Goal: Communication & Community: Share content

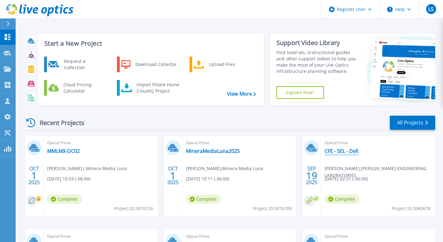
click at [342, 151] on link "CFE - SEL - Dell" at bounding box center [342, 151] width 34 height 6
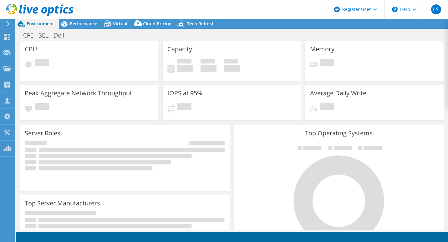
select select "USD"
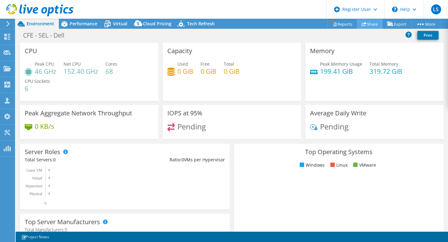
click at [368, 23] on link "Share" at bounding box center [370, 24] width 26 height 10
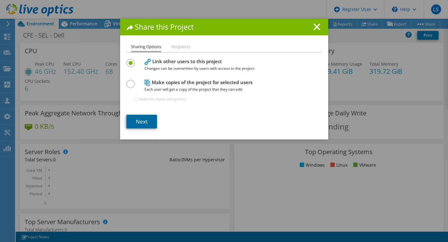
click at [140, 121] on link "Next" at bounding box center [141, 122] width 31 height 14
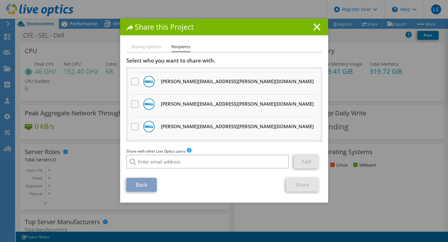
scroll to position [286, 0]
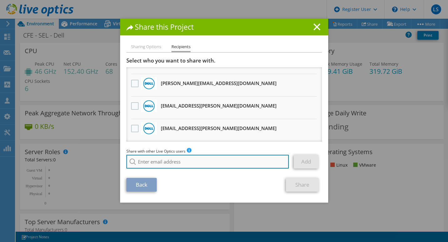
click at [154, 157] on input "search" at bounding box center [207, 162] width 163 height 14
type input "b"
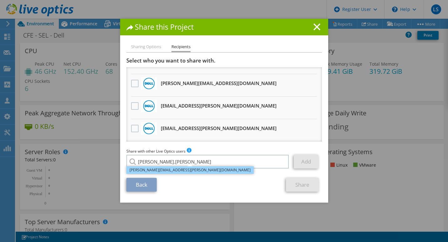
click at [154, 172] on li "[PERSON_NAME][EMAIL_ADDRESS][PERSON_NAME][DOMAIN_NAME]" at bounding box center [189, 170] width 127 height 8
type input "[PERSON_NAME][EMAIL_ADDRESS][PERSON_NAME][DOMAIN_NAME]"
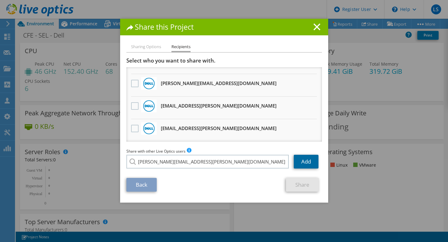
click at [296, 165] on link "Add" at bounding box center [306, 162] width 25 height 14
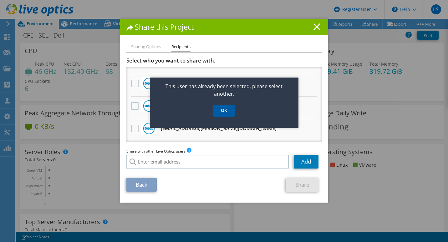
click at [229, 112] on link "OK" at bounding box center [224, 111] width 22 height 12
